Goal: Task Accomplishment & Management: Manage account settings

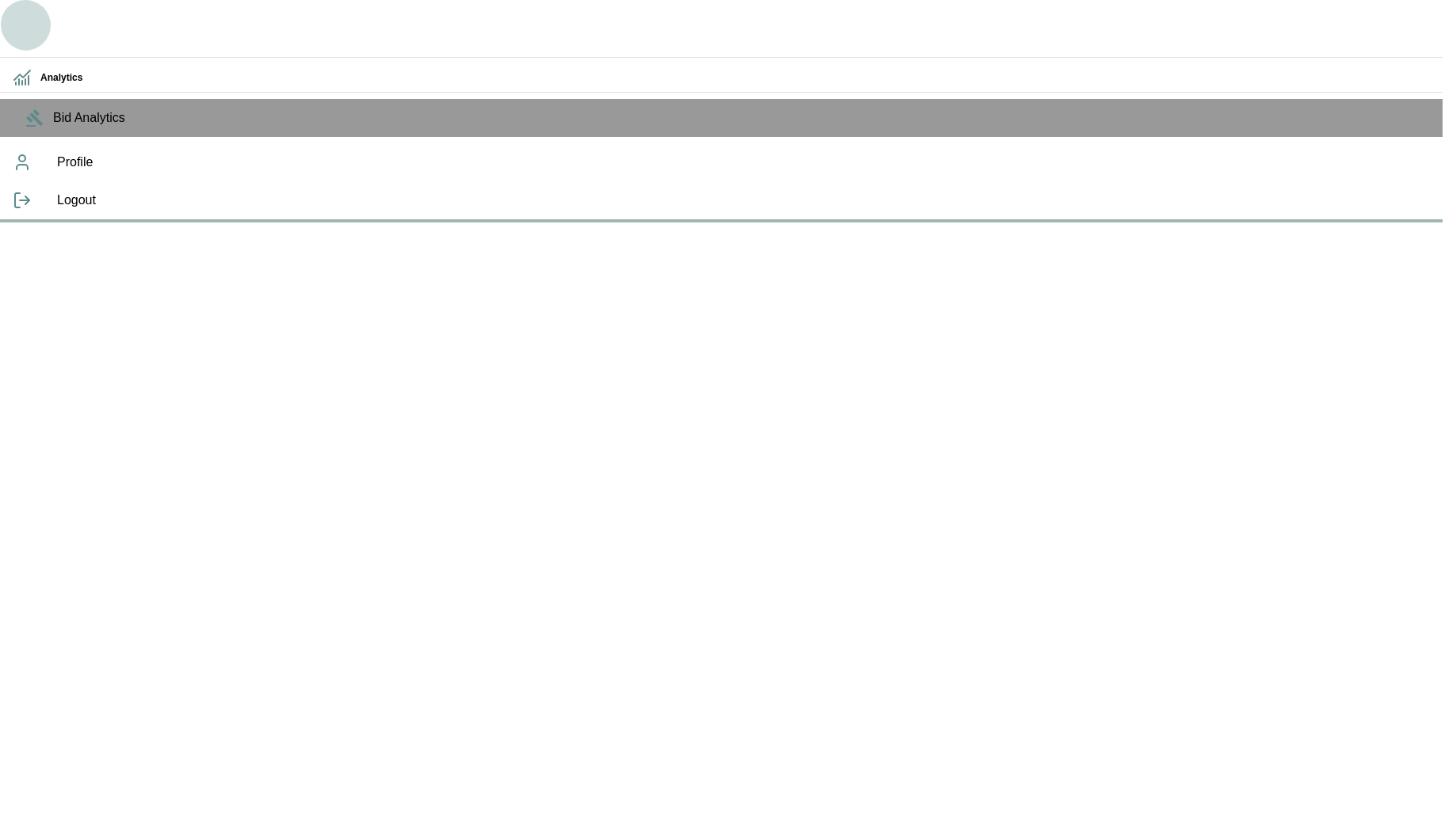
click at [39, 28] on icon "button" at bounding box center [25, 25] width 34 height 34
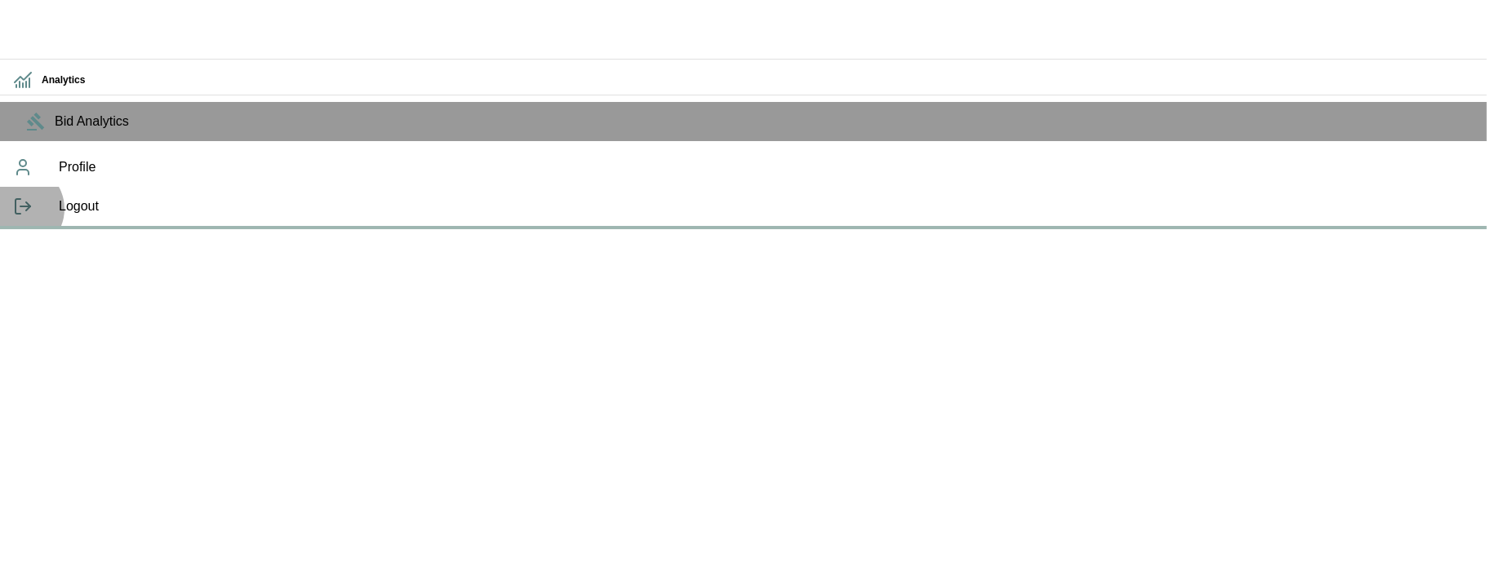
click at [19, 216] on icon at bounding box center [23, 207] width 20 height 20
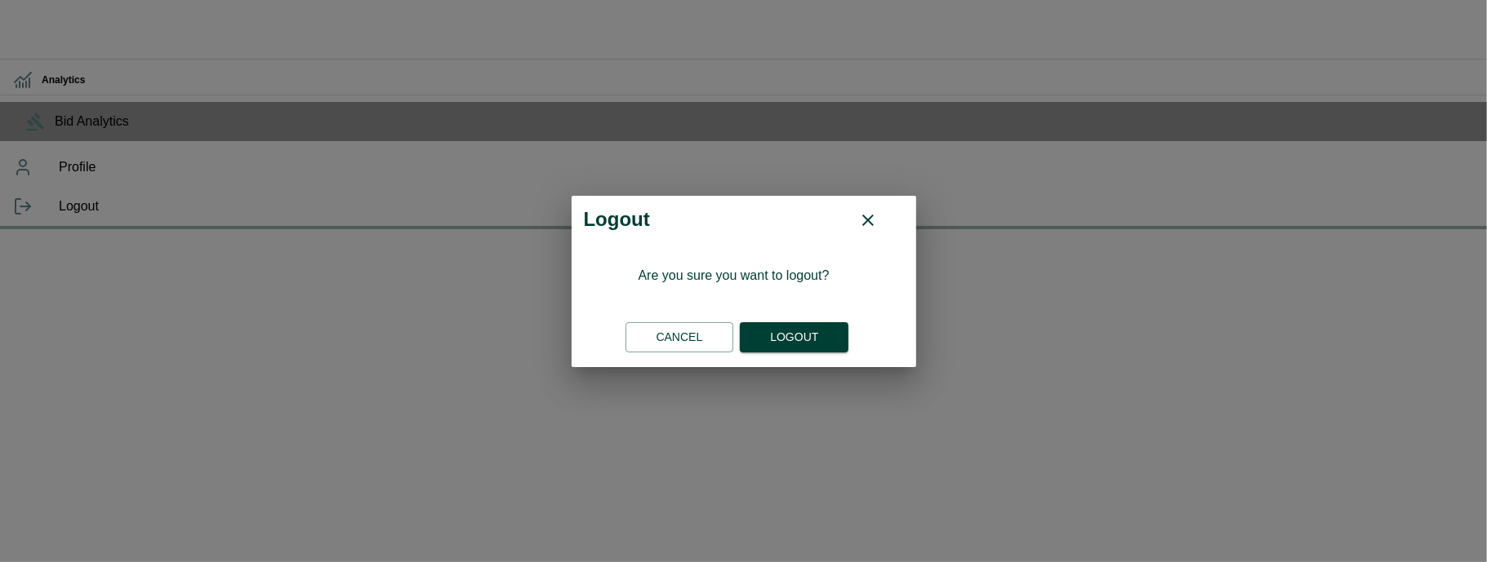
click at [793, 320] on div "Cancel Logout" at bounding box center [744, 337] width 320 height 43
click at [797, 337] on button "Logout" at bounding box center [794, 337] width 109 height 30
